Goal: Transaction & Acquisition: Download file/media

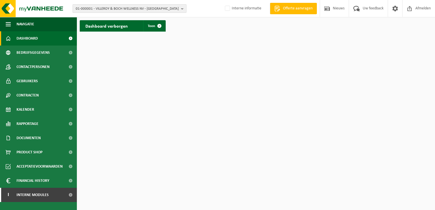
click at [149, 8] on span "01-000001 - VILLEROY & BOCH WELLNESS NV - ROESELARE" at bounding box center [127, 9] width 103 height 9
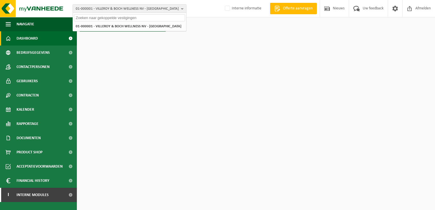
paste input "10-762974"
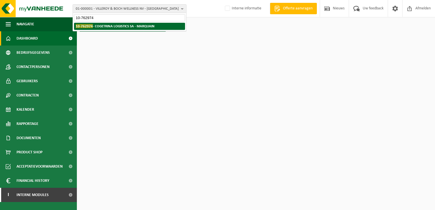
type input "10-762974"
click at [154, 26] on strong "10-762974 - COGETRINA LOGISTICS SA - MARQUAIN" at bounding box center [115, 26] width 79 height 4
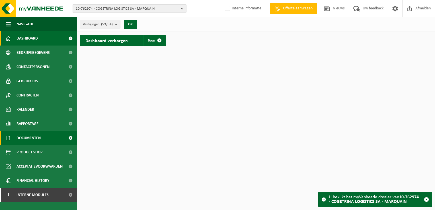
click at [45, 136] on link "Documenten" at bounding box center [38, 138] width 77 height 14
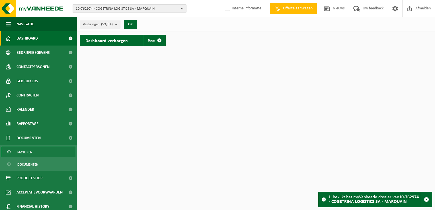
click at [40, 148] on link "Facturen" at bounding box center [38, 152] width 74 height 11
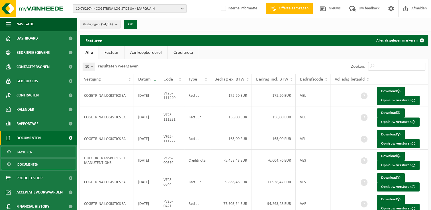
click at [40, 161] on link "Documenten" at bounding box center [38, 164] width 74 height 11
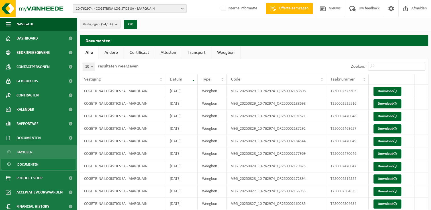
click at [217, 54] on link "Weegbon" at bounding box center [225, 52] width 29 height 13
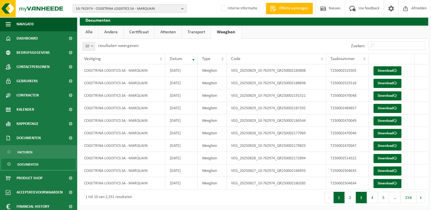
click at [362, 198] on button "3" at bounding box center [361, 197] width 11 height 11
click at [387, 198] on button "5" at bounding box center [383, 197] width 11 height 11
click at [388, 48] on input "Zoeken:" at bounding box center [396, 46] width 57 height 9
paste input "T250000955360"
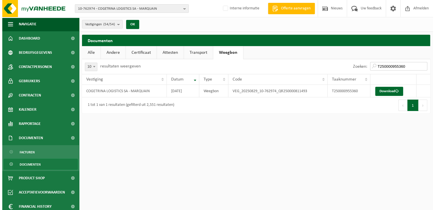
scroll to position [0, 0]
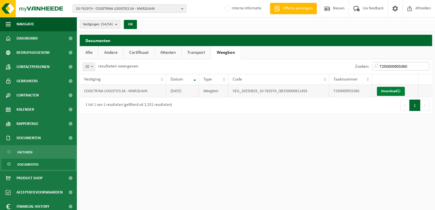
type input "T250000955360"
click at [397, 92] on link "Download" at bounding box center [391, 91] width 28 height 9
click at [204, 169] on html "10-762974 - COGETRINA LOGISTICS [GEOGRAPHIC_DATA] - [GEOGRAPHIC_DATA] 10-762974…" at bounding box center [217, 105] width 435 height 210
